Goal: Information Seeking & Learning: Learn about a topic

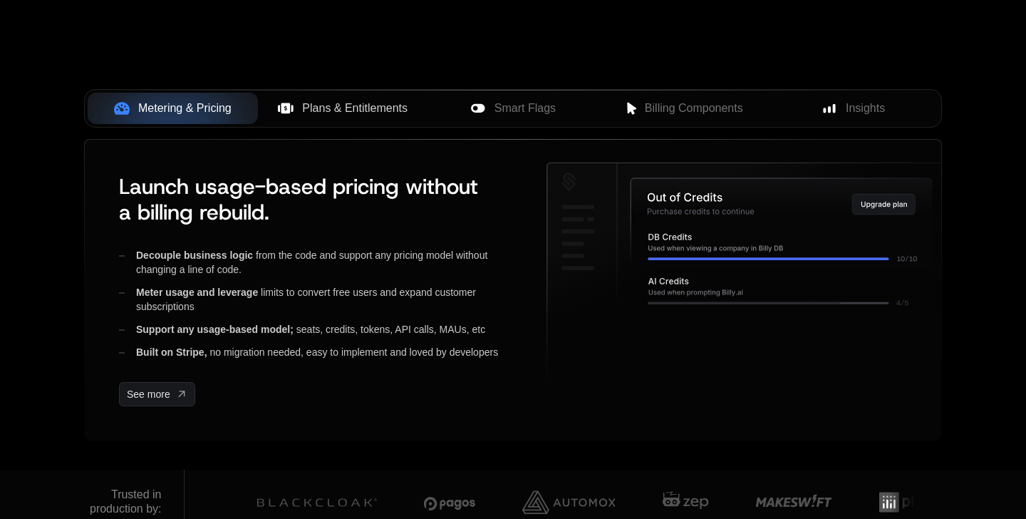
click at [349, 107] on span "Plans & Entitlements" at bounding box center [354, 108] width 105 height 17
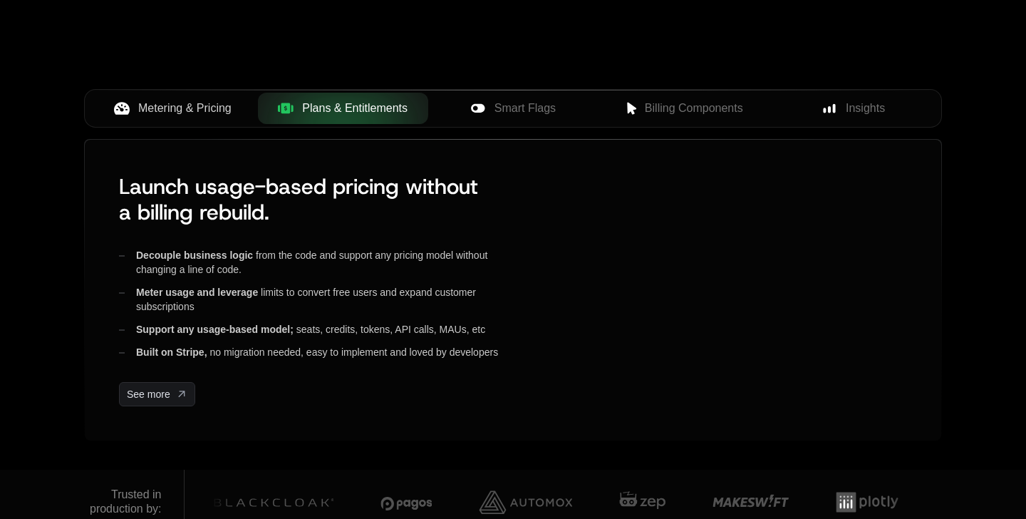
click at [188, 115] on span "Metering & Pricing" at bounding box center [184, 108] width 93 height 17
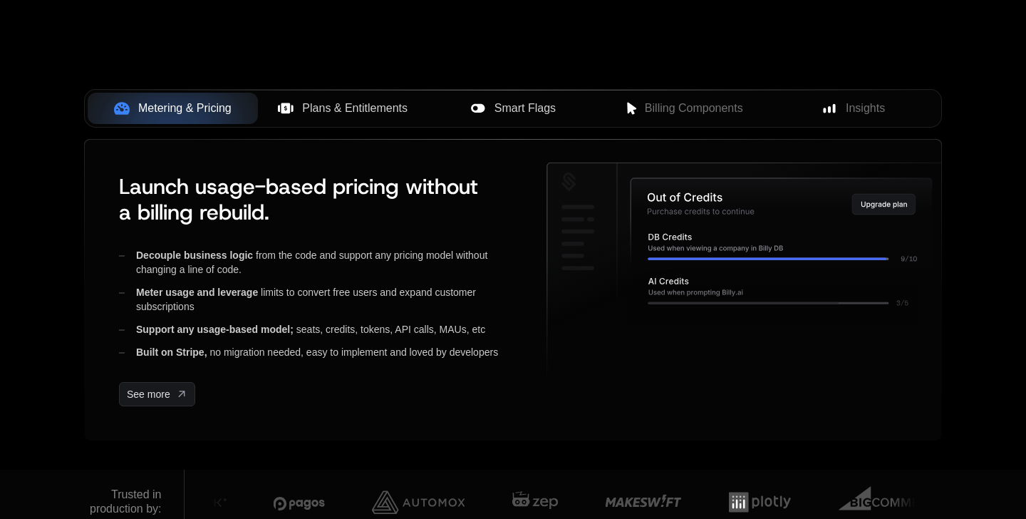
click at [547, 114] on span "Smart Flags" at bounding box center [524, 108] width 61 height 17
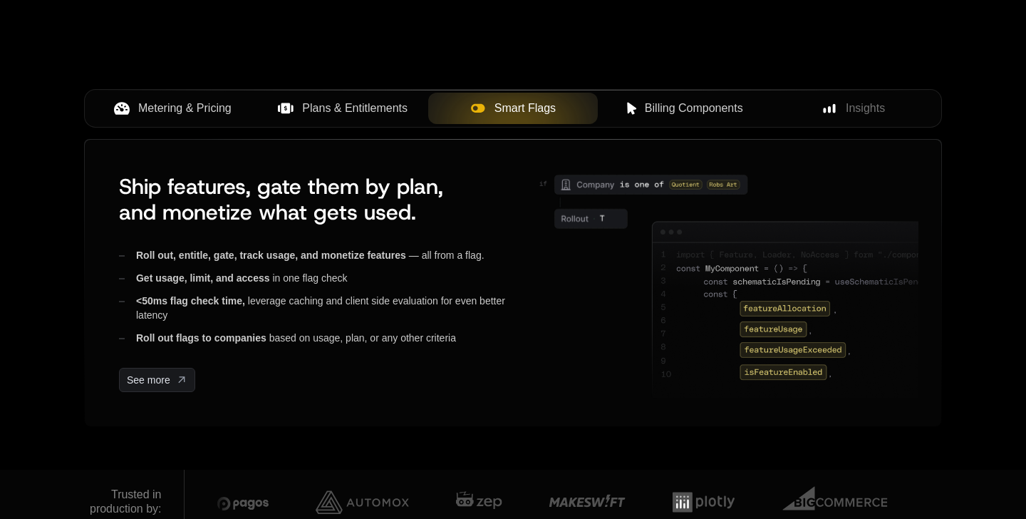
click at [698, 108] on span "Billing Components" at bounding box center [694, 108] width 98 height 17
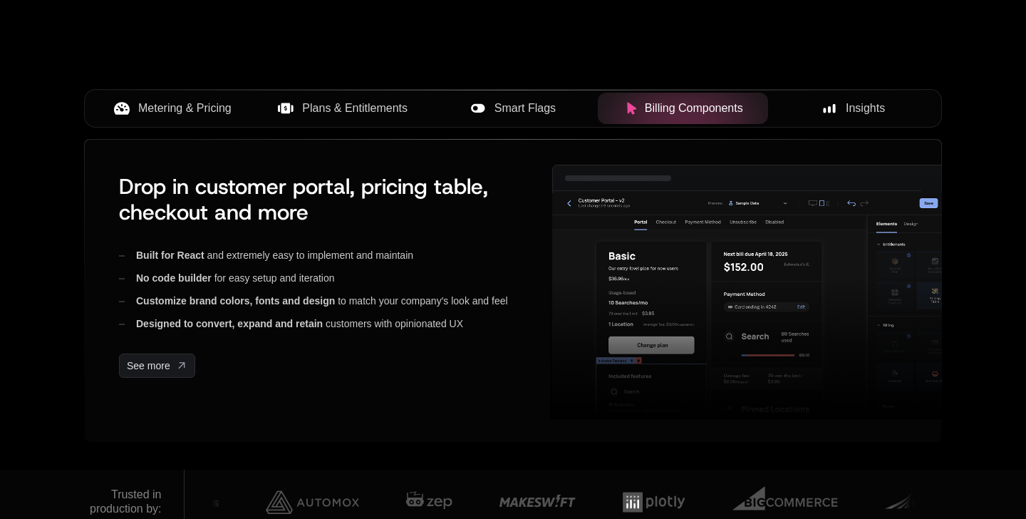
click at [851, 107] on span "Insights" at bounding box center [865, 108] width 39 height 17
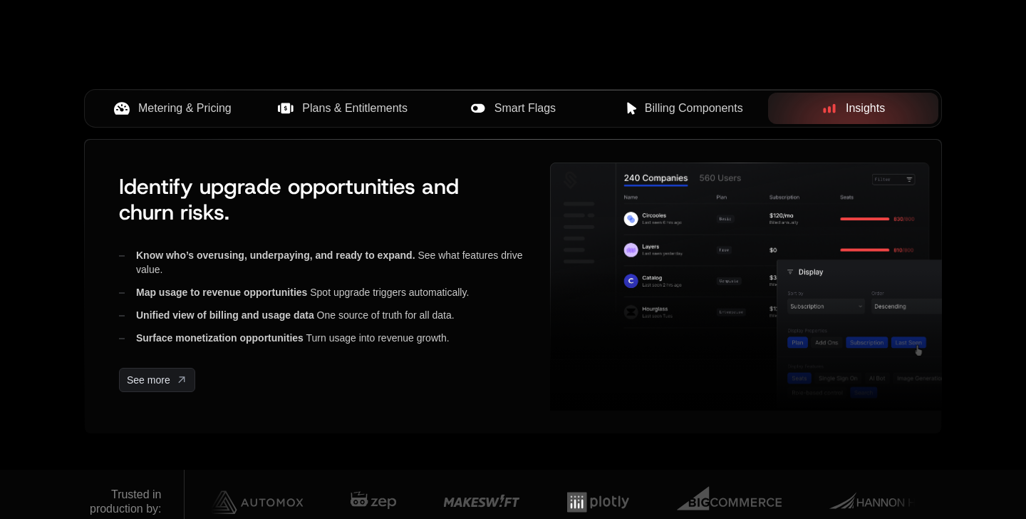
click at [206, 115] on span "Metering & Pricing" at bounding box center [184, 108] width 93 height 17
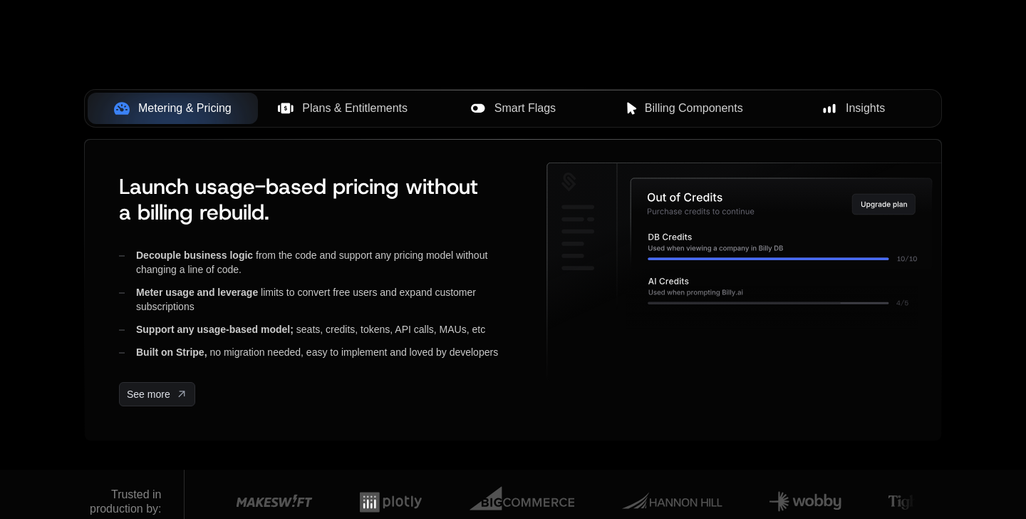
click at [350, 115] on span "Plans & Entitlements" at bounding box center [354, 108] width 105 height 17
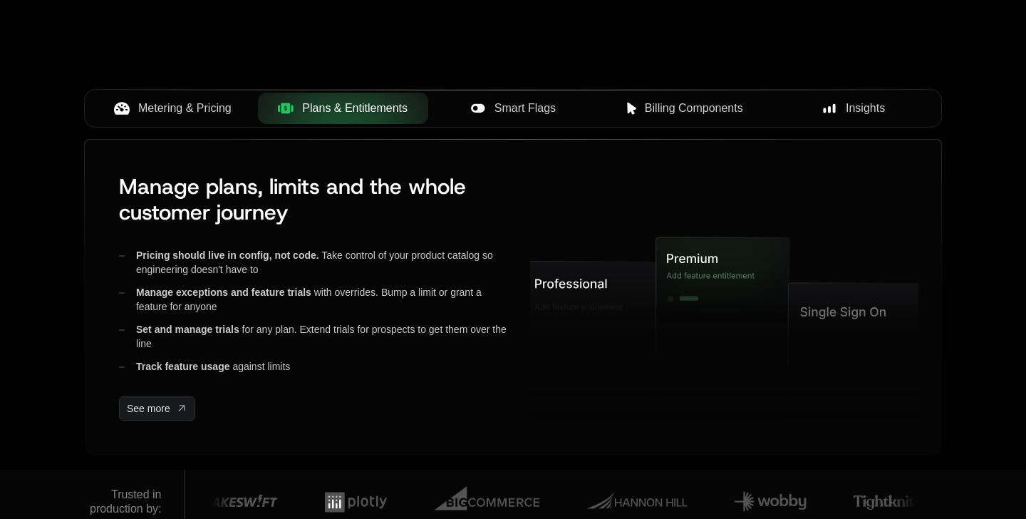
click at [497, 110] on span "Smart Flags" at bounding box center [524, 108] width 61 height 17
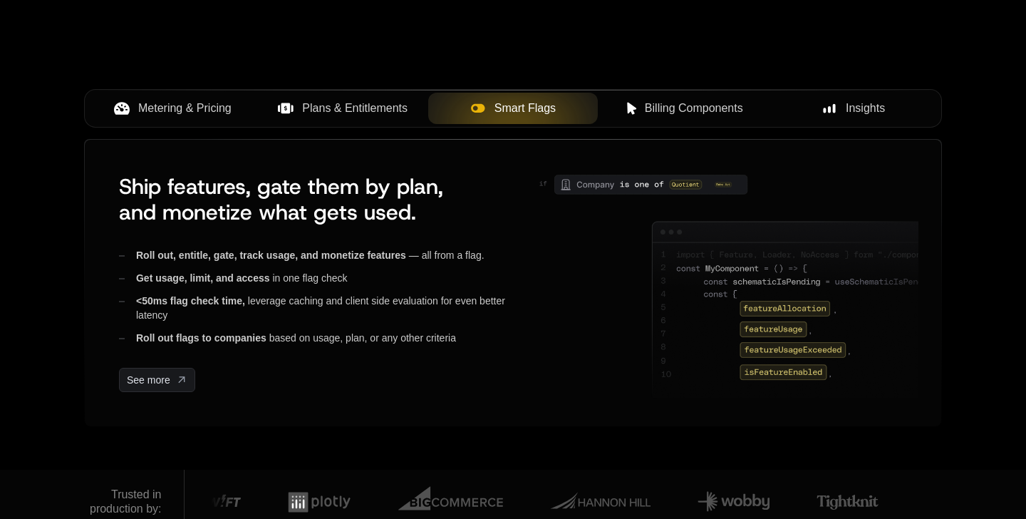
click at [672, 104] on span "Billing Components" at bounding box center [694, 108] width 98 height 17
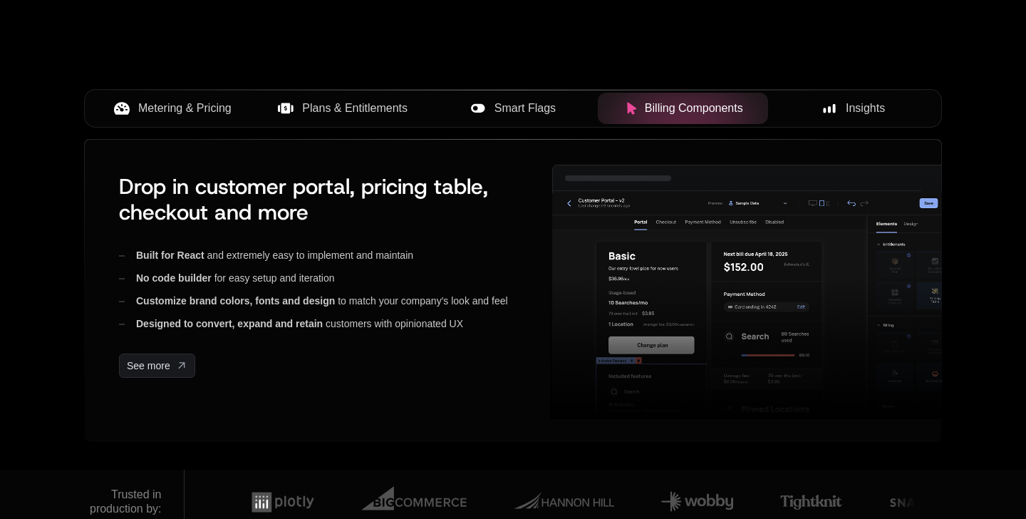
click at [847, 110] on span "Insights" at bounding box center [865, 108] width 39 height 17
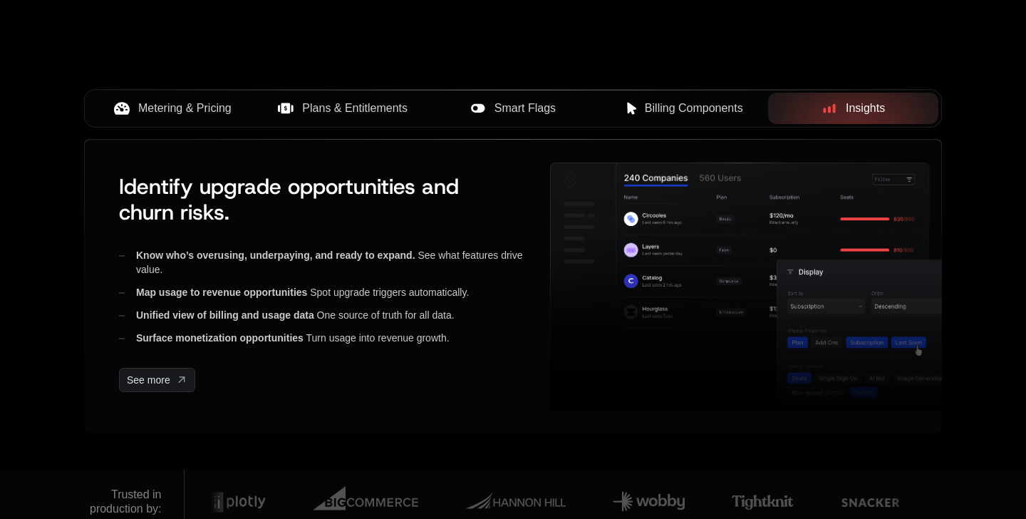
click at [207, 105] on span "Metering & Pricing" at bounding box center [184, 108] width 93 height 17
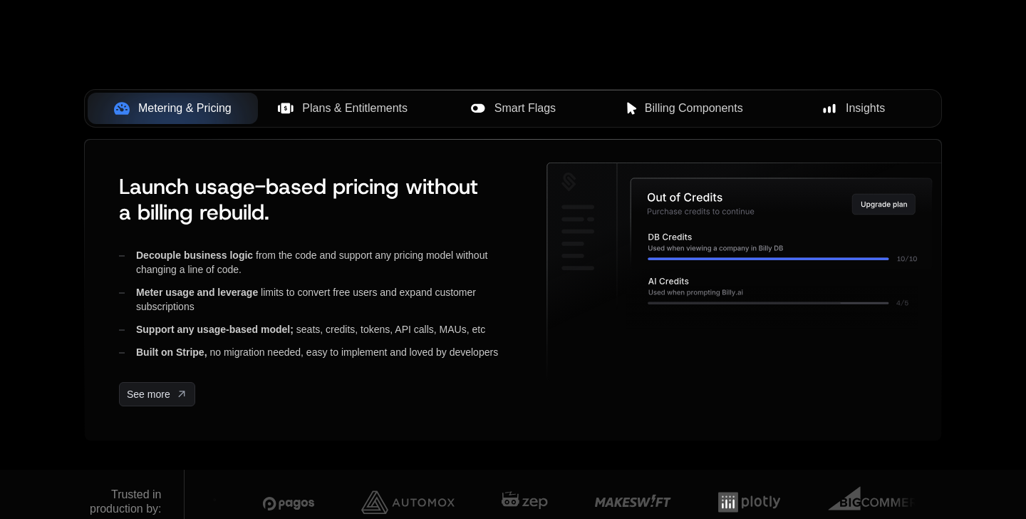
click at [329, 113] on span "Plans & Entitlements" at bounding box center [354, 108] width 105 height 17
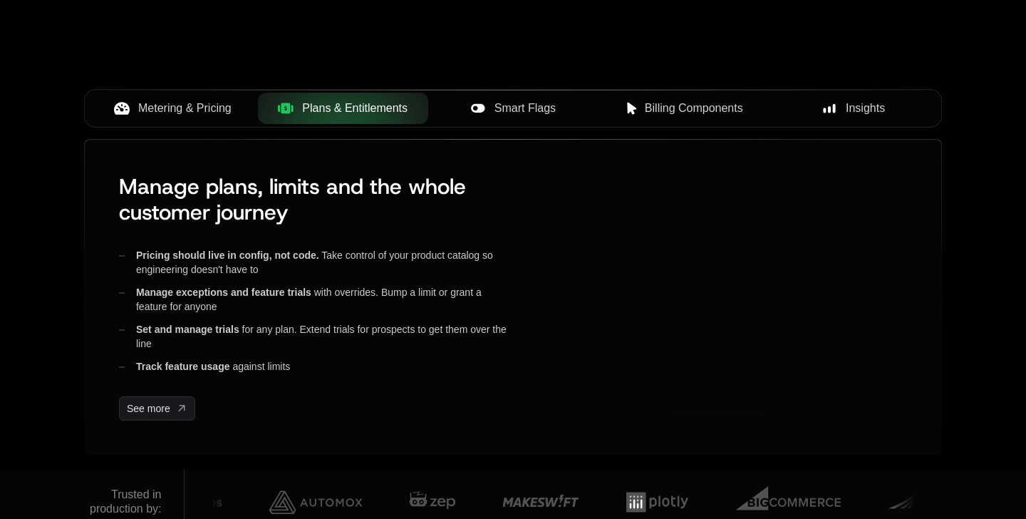
click at [199, 111] on span "Metering & Pricing" at bounding box center [184, 108] width 93 height 17
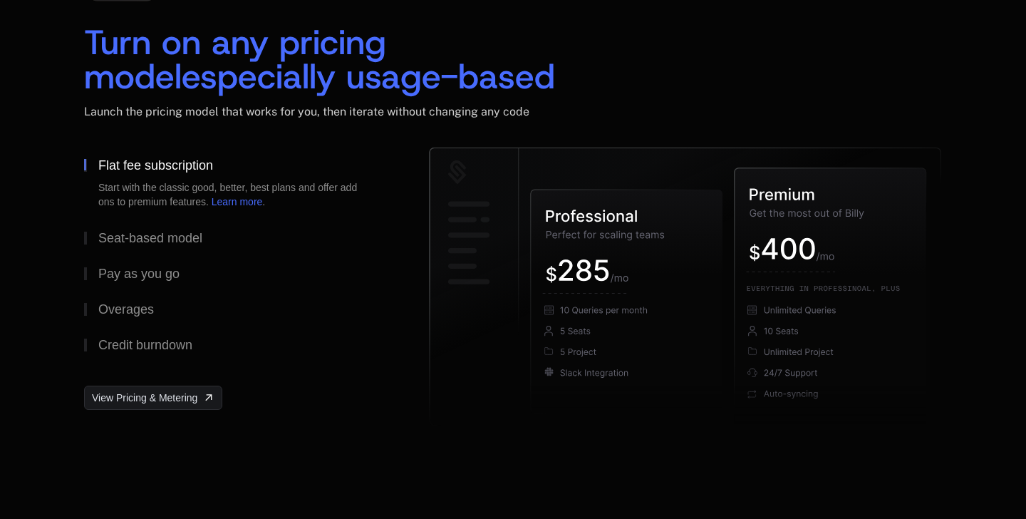
scroll to position [2239, 0]
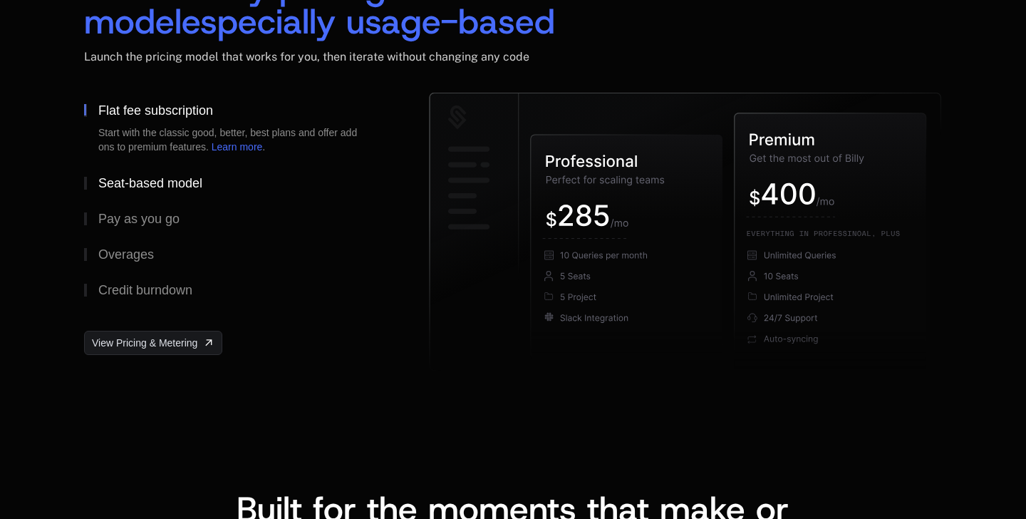
click at [145, 186] on div "Seat-based model" at bounding box center [150, 183] width 104 height 13
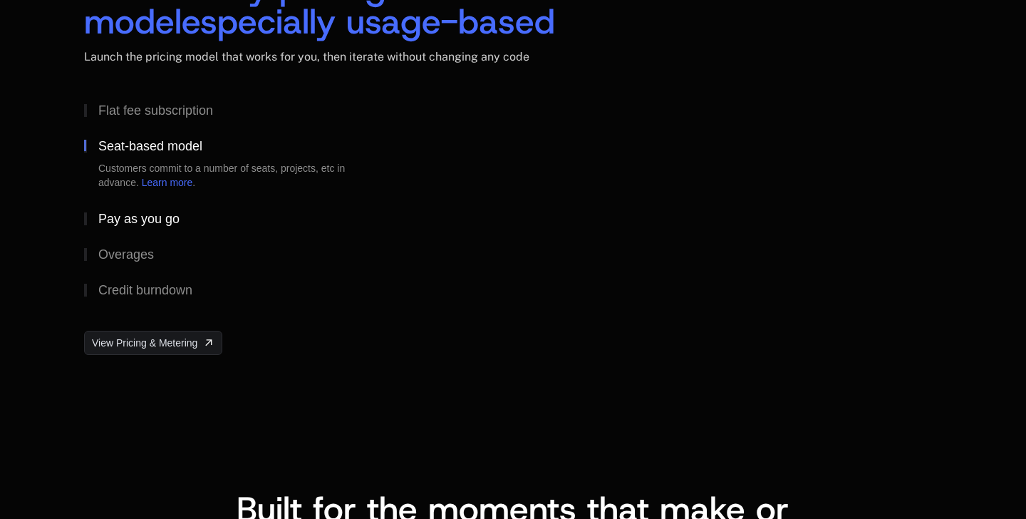
click at [145, 219] on div "Pay as you go" at bounding box center [138, 218] width 81 height 13
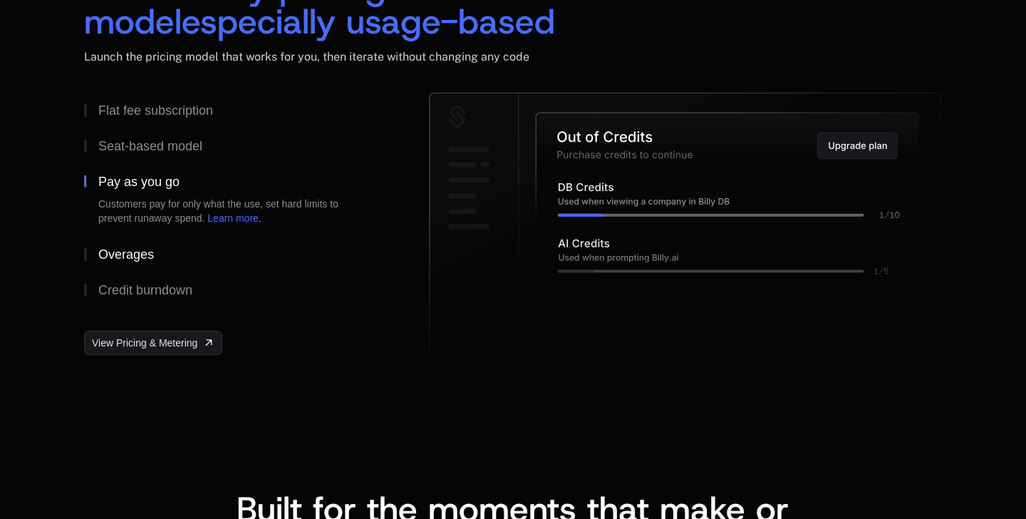
click at [140, 253] on div "Overages" at bounding box center [126, 254] width 56 height 13
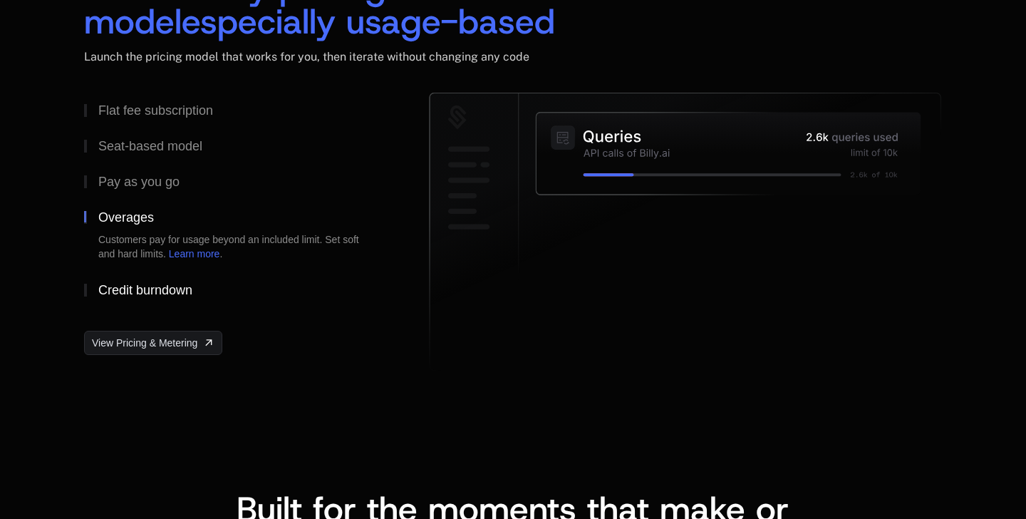
click at [130, 286] on div "Credit burndown" at bounding box center [145, 290] width 94 height 13
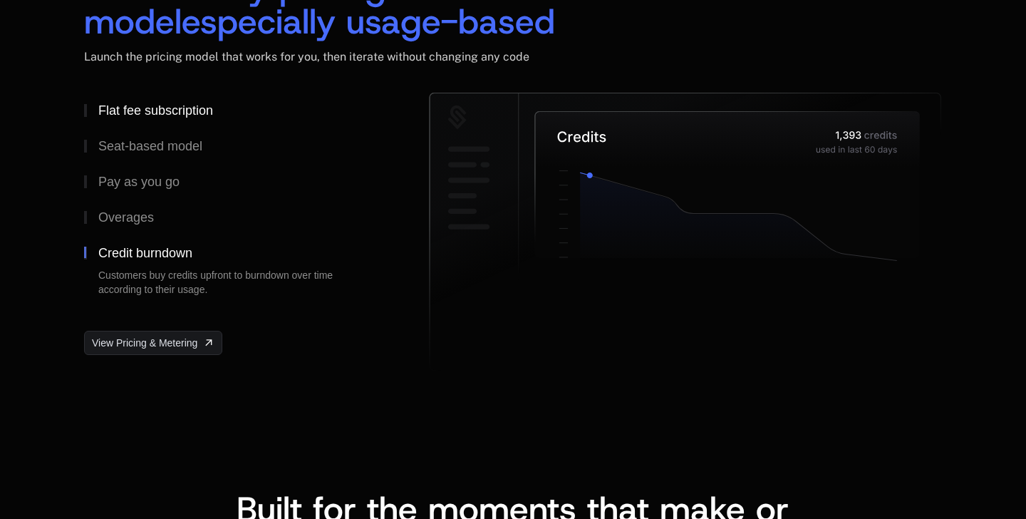
click at [142, 111] on div "Flat fee subscription" at bounding box center [155, 110] width 115 height 13
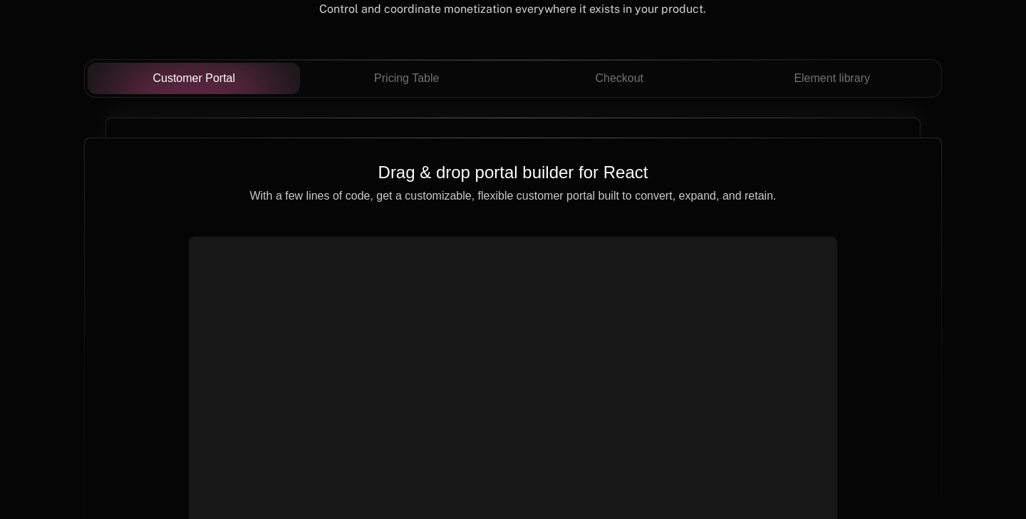
scroll to position [5096, 0]
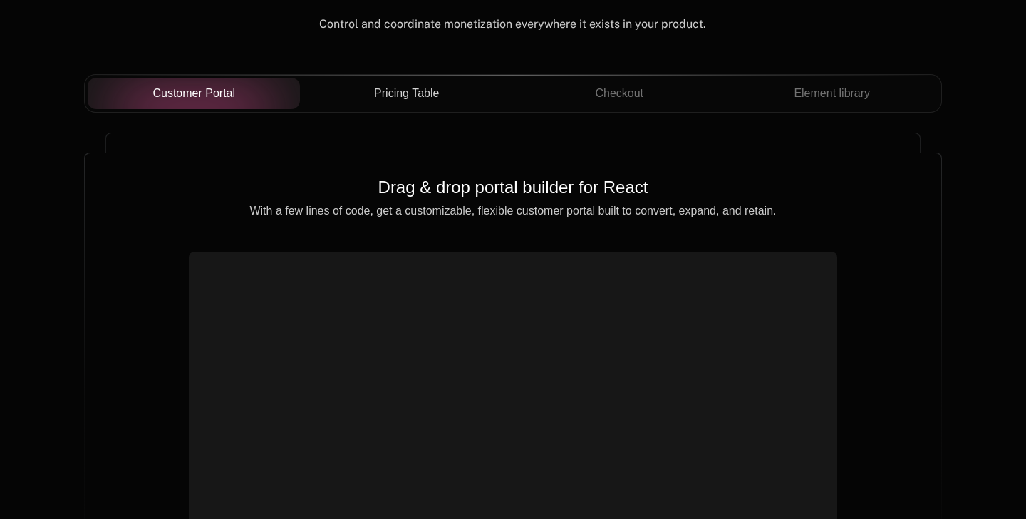
click at [402, 88] on span "Pricing Table" at bounding box center [406, 93] width 65 height 17
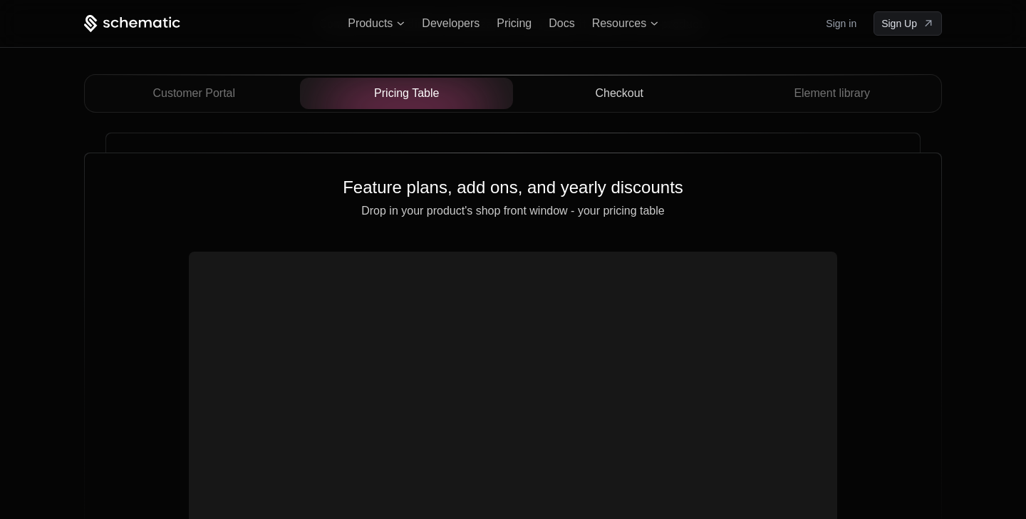
click at [597, 78] on button "Checkout" at bounding box center [619, 93] width 213 height 31
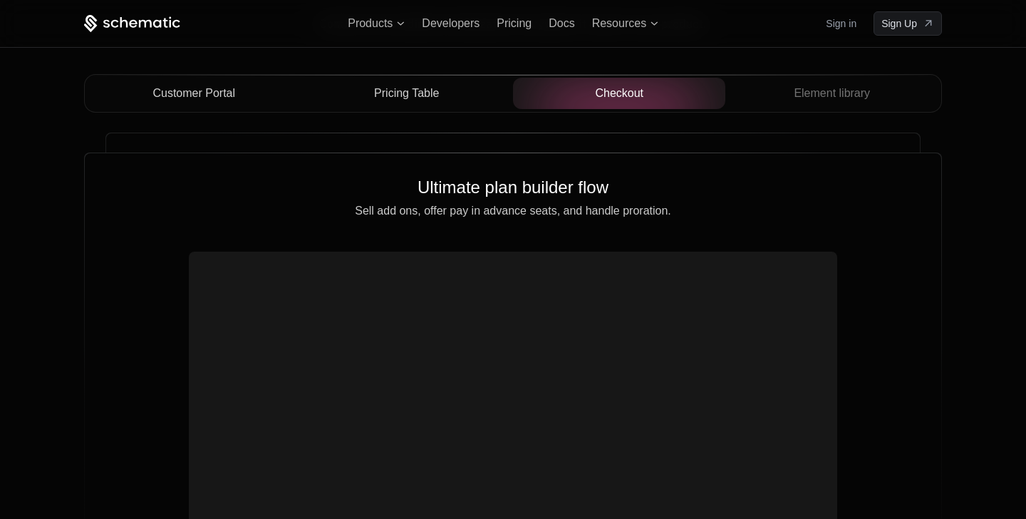
click at [187, 85] on span "Customer Portal" at bounding box center [193, 93] width 83 height 17
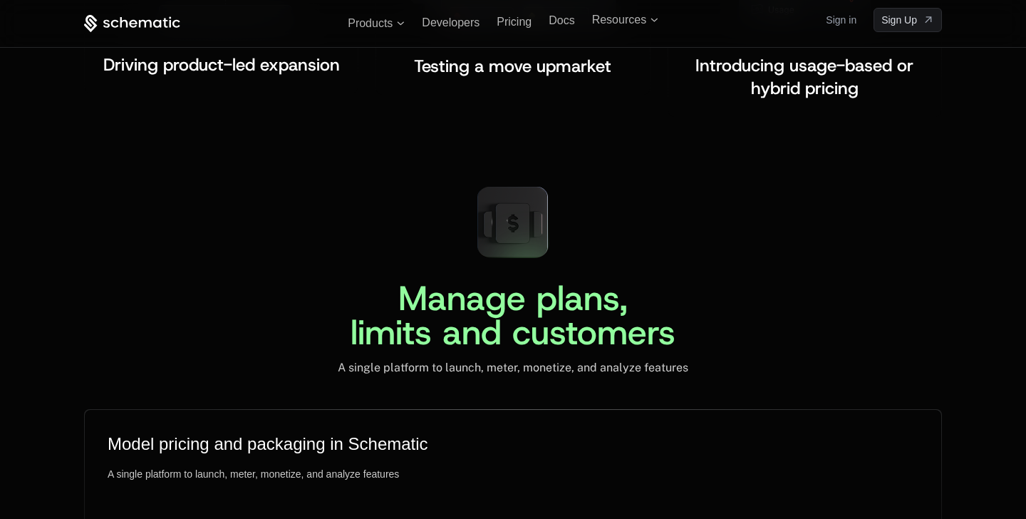
scroll to position [3209, 0]
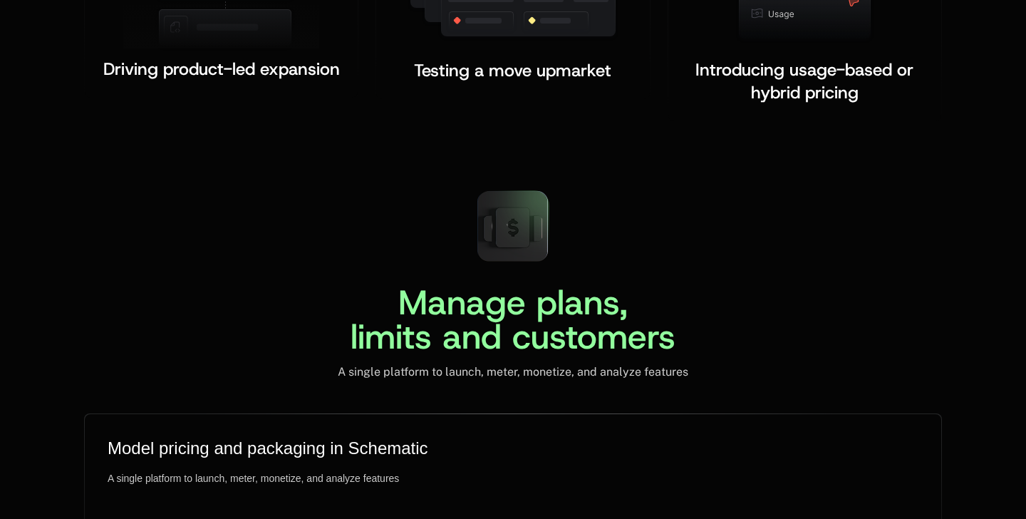
scroll to position [3481, 0]
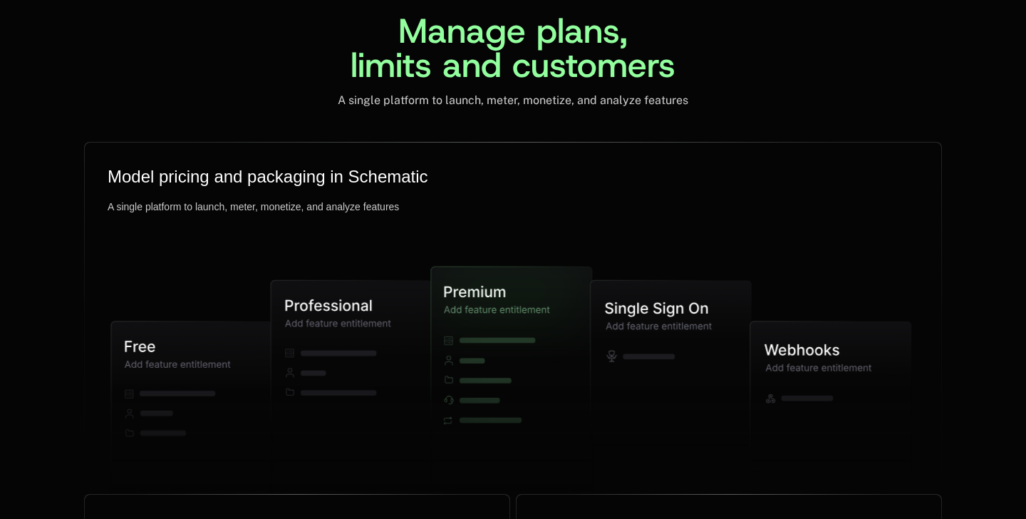
click at [707, 22] on div "Manage plans, limits and customers A single platform to launch, meter, monetize…" at bounding box center [513, 7] width 858 height 200
